Goal: Transaction & Acquisition: Purchase product/service

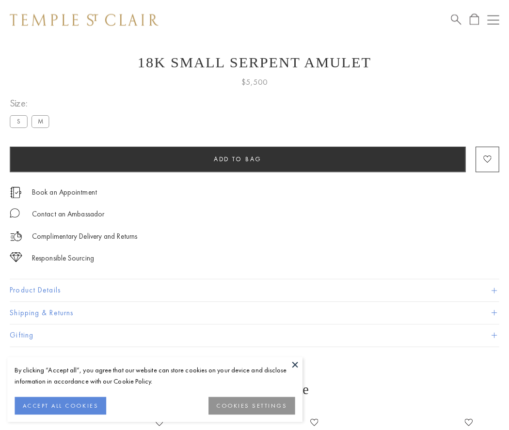
scroll to position [30, 0]
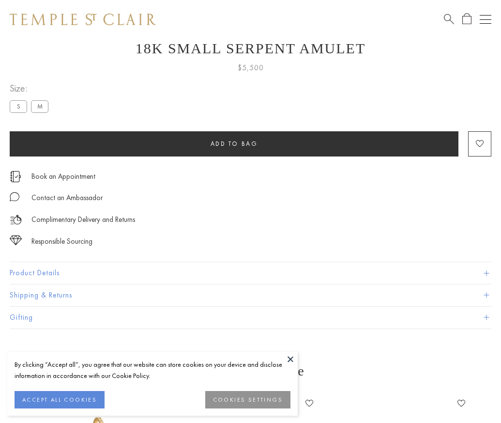
click at [234, 143] on span "Add to bag" at bounding box center [234, 144] width 47 height 8
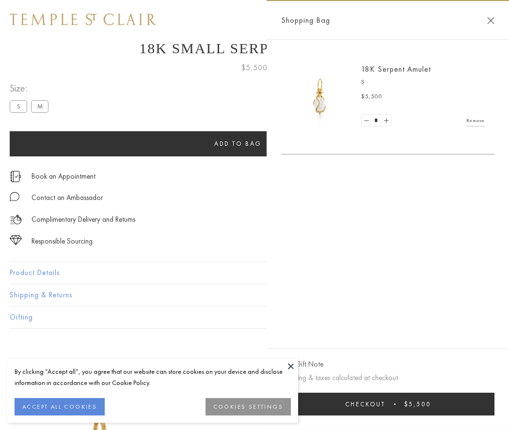
click at [400, 404] on button "Checkout $5,500" at bounding box center [387, 404] width 213 height 23
